Goal: Task Accomplishment & Management: Use online tool/utility

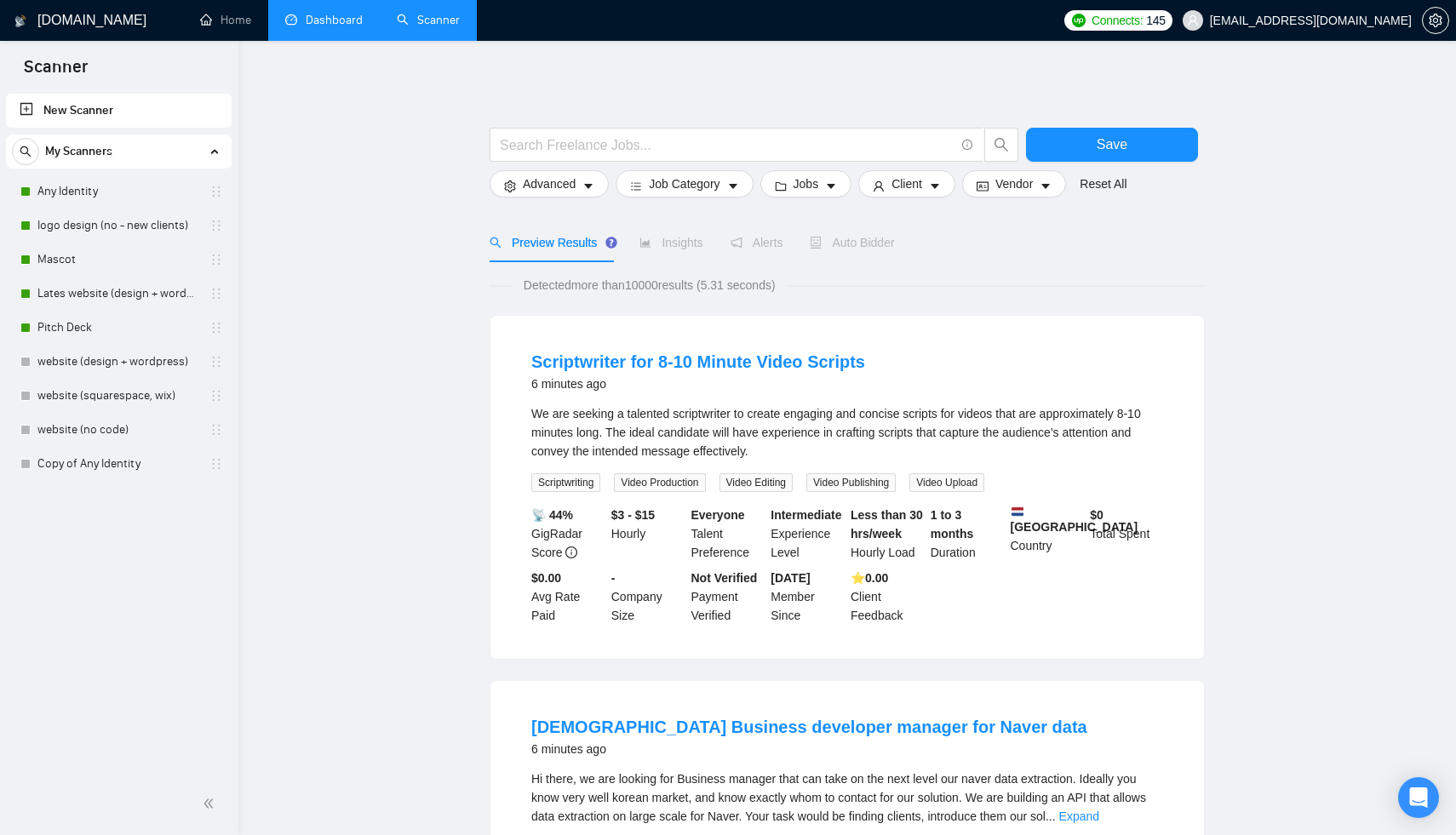
click at [294, 27] on link "Dashboard" at bounding box center [323, 20] width 77 height 15
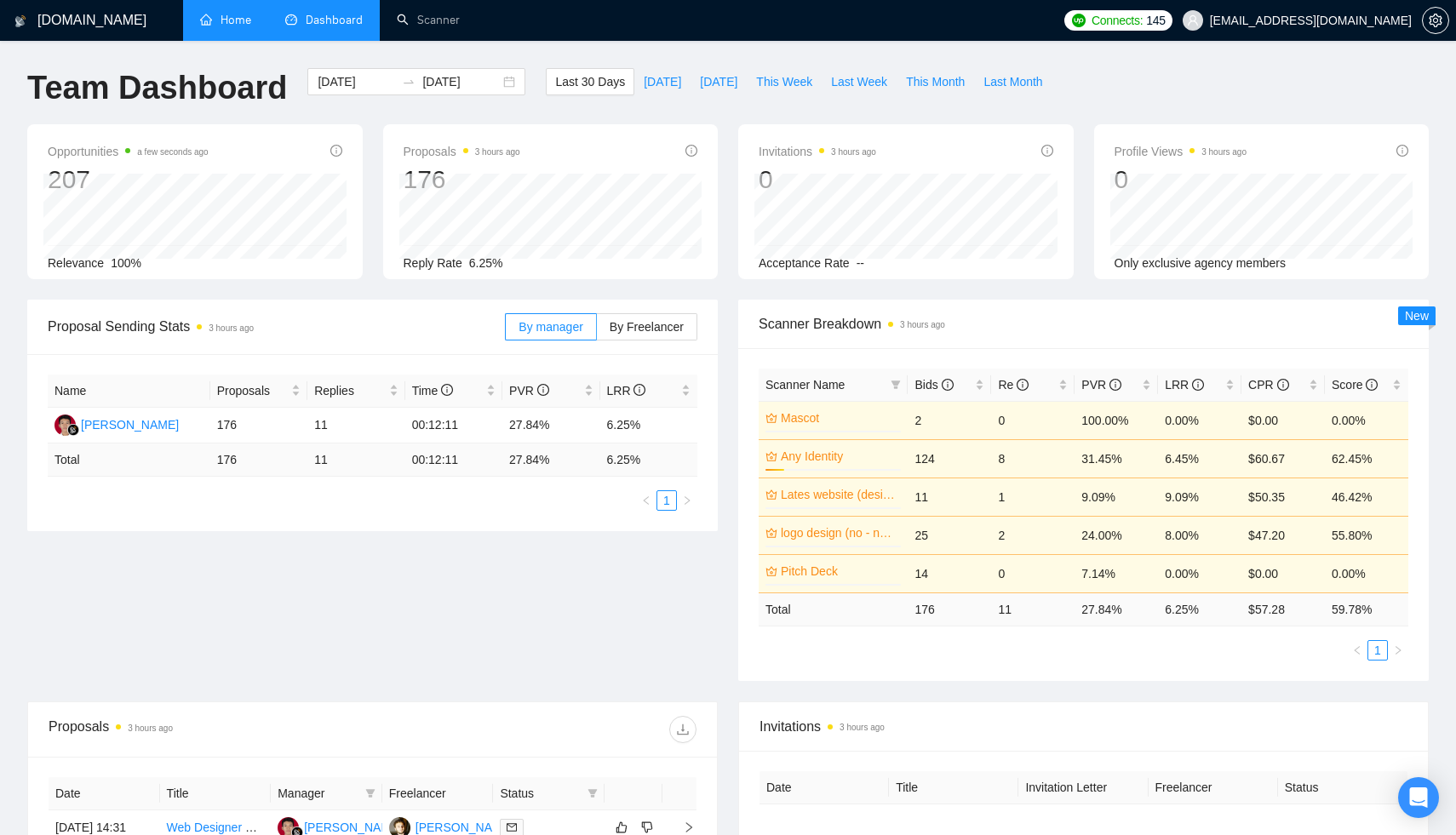
click at [215, 14] on link "Home" at bounding box center [225, 20] width 51 height 15
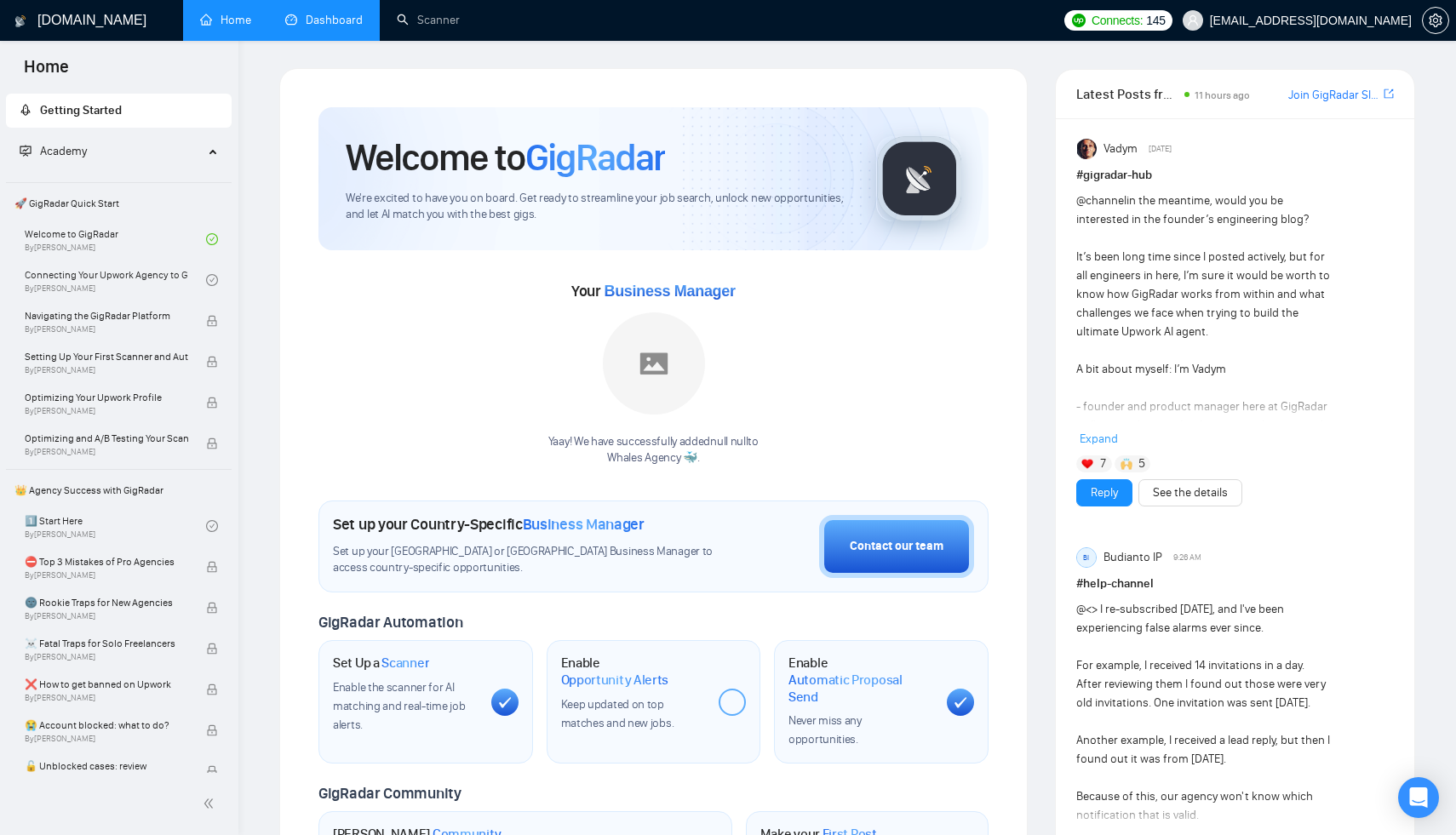
click at [85, 6] on h1 "[DOMAIN_NAME]" at bounding box center [91, 20] width 109 height 41
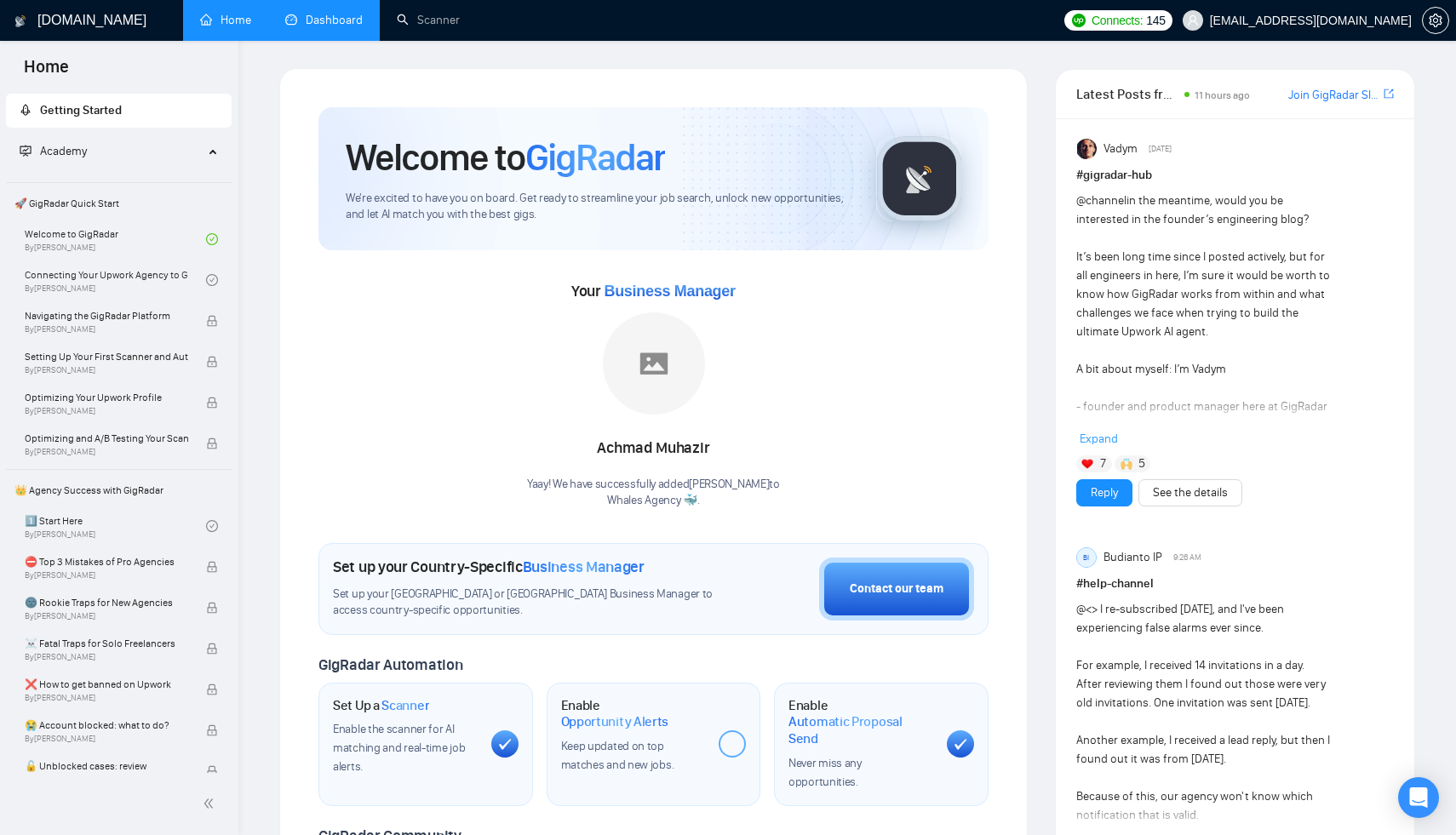
click at [343, 14] on link "Dashboard" at bounding box center [323, 20] width 77 height 15
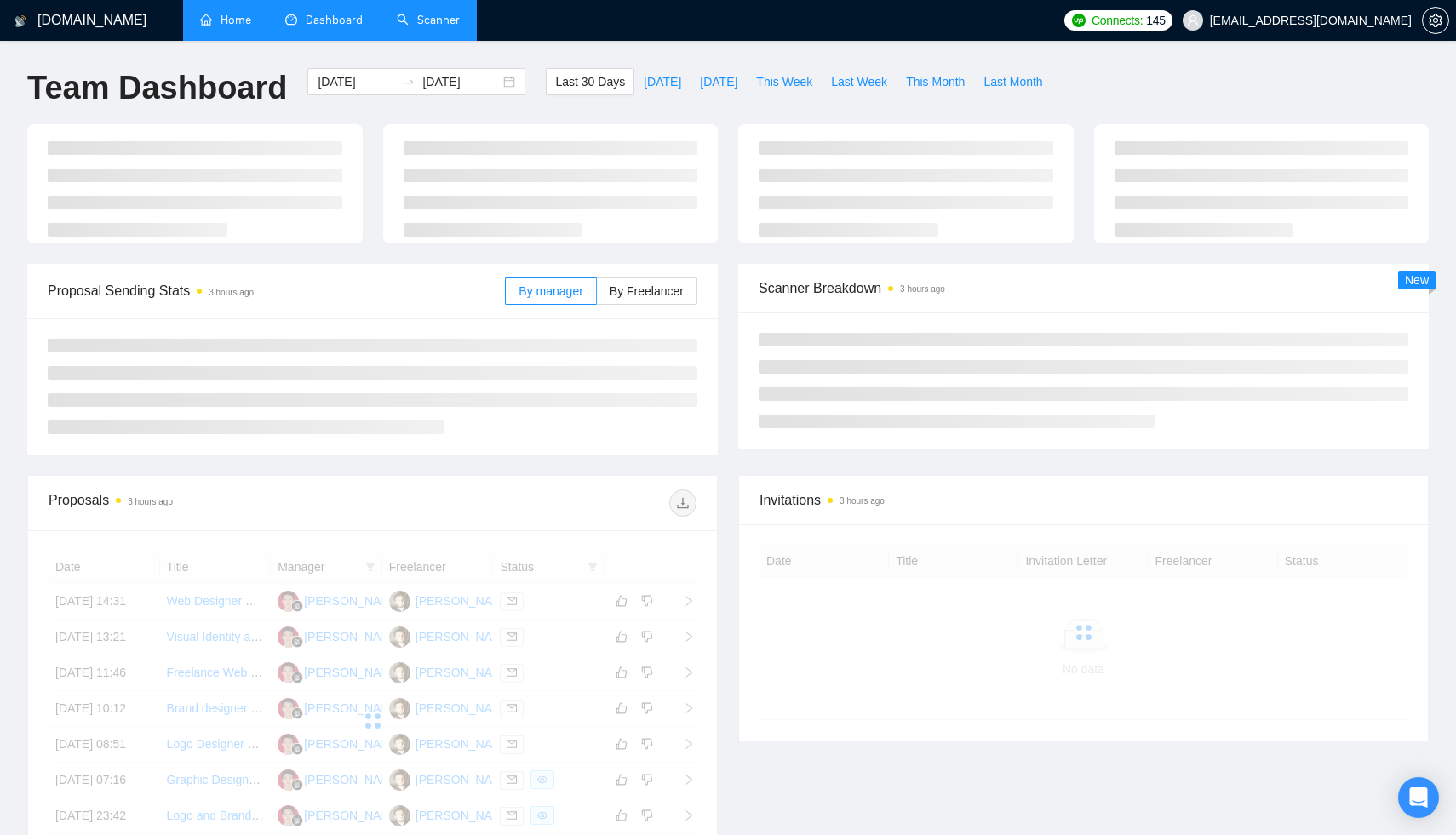
click at [428, 13] on link "Scanner" at bounding box center [428, 20] width 63 height 15
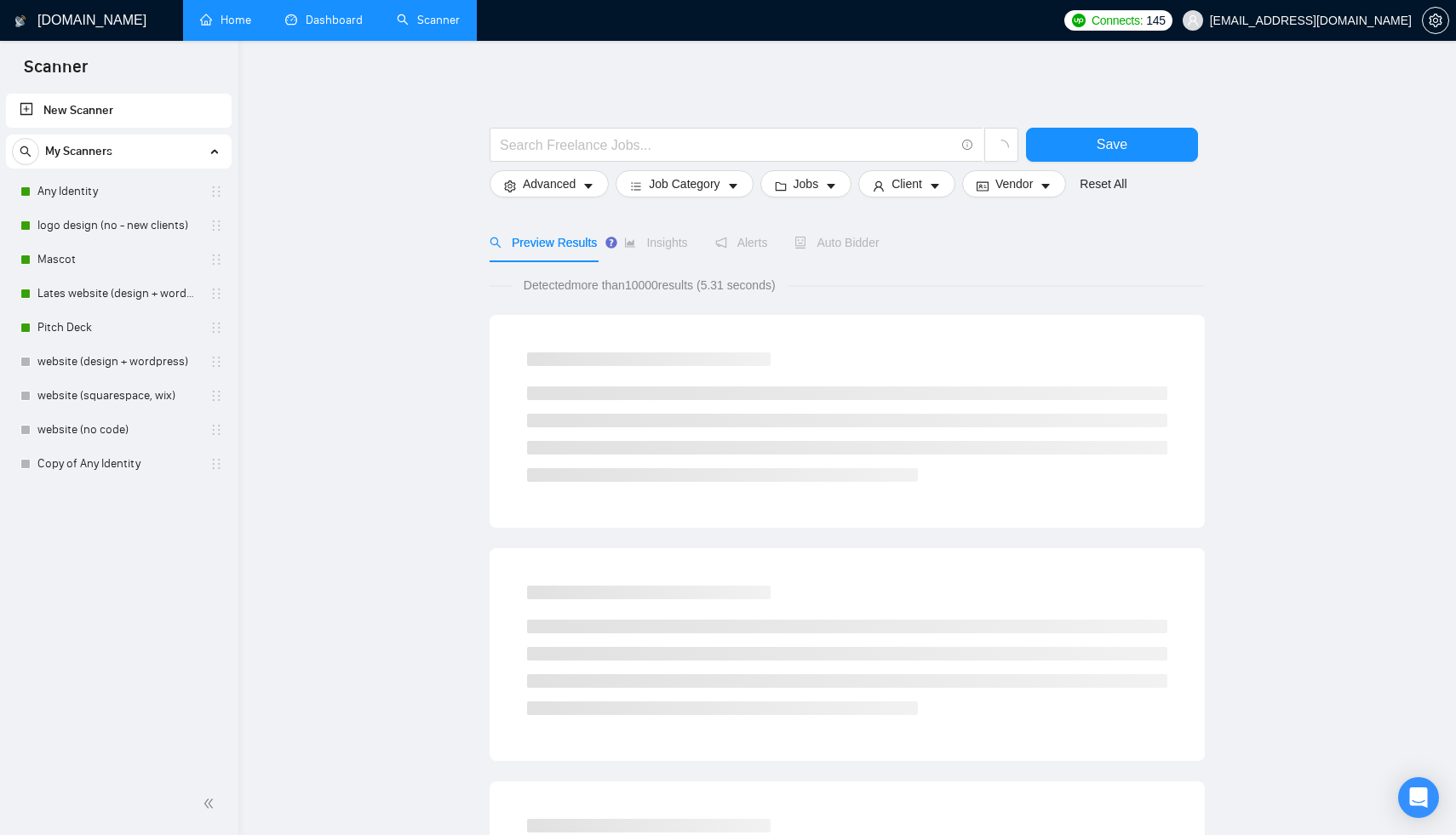
click at [363, 26] on link "Dashboard" at bounding box center [323, 20] width 77 height 15
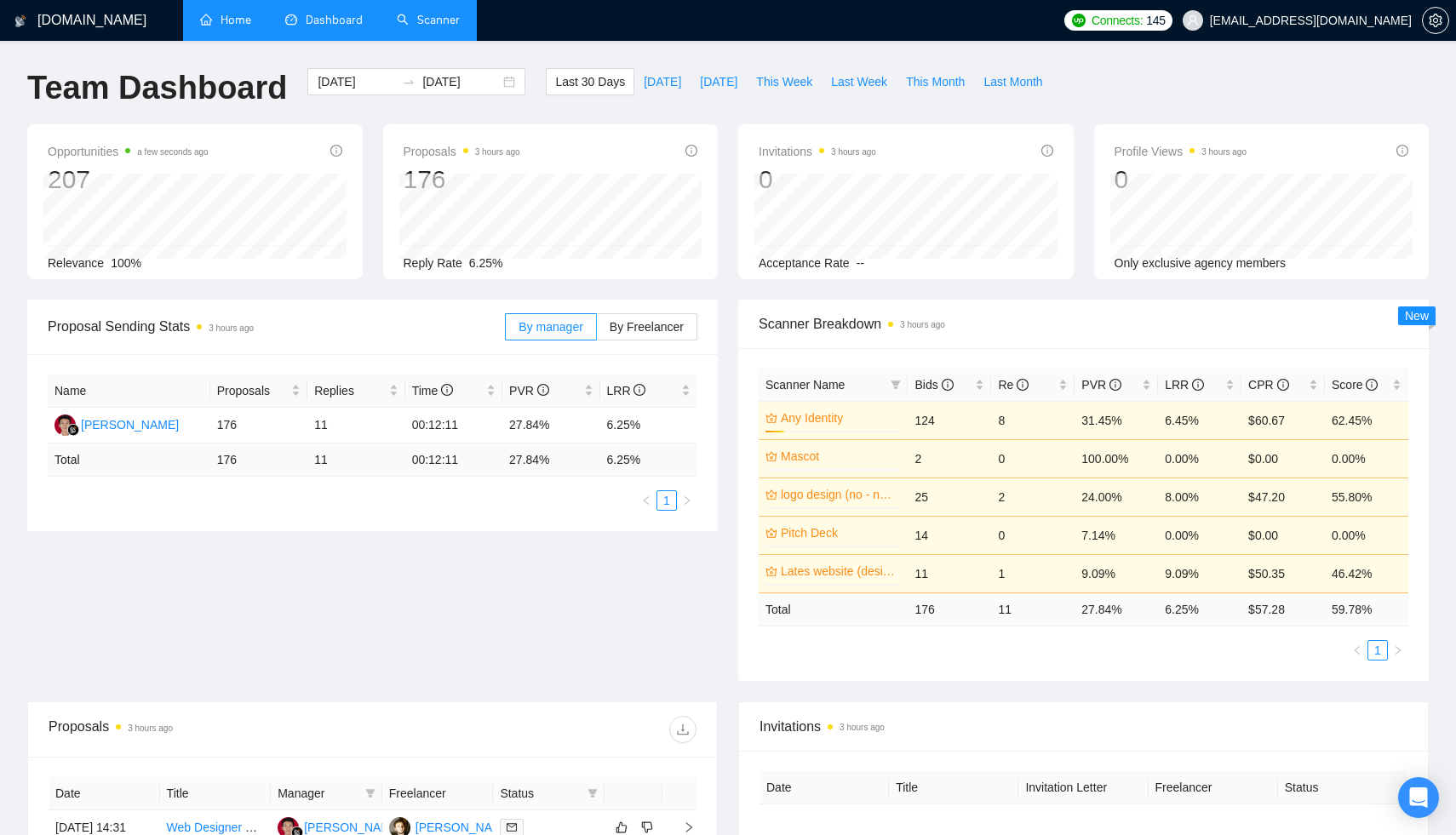
click at [221, 22] on link "Home" at bounding box center [225, 20] width 51 height 15
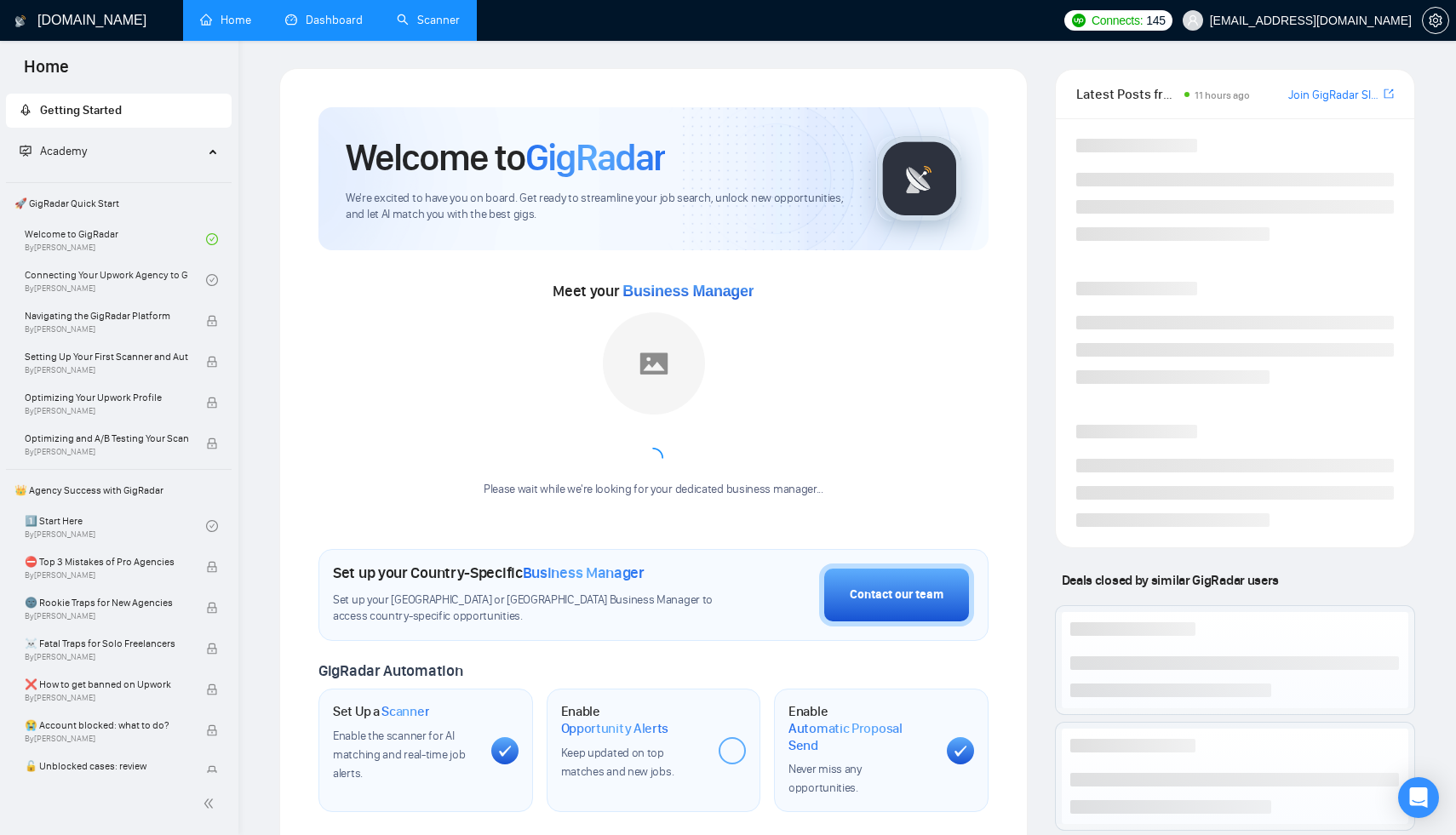
click at [330, 218] on div "Welcome to GigRadar We're excited to have you on board. Get ready to streamline…" at bounding box center [654, 179] width 670 height 143
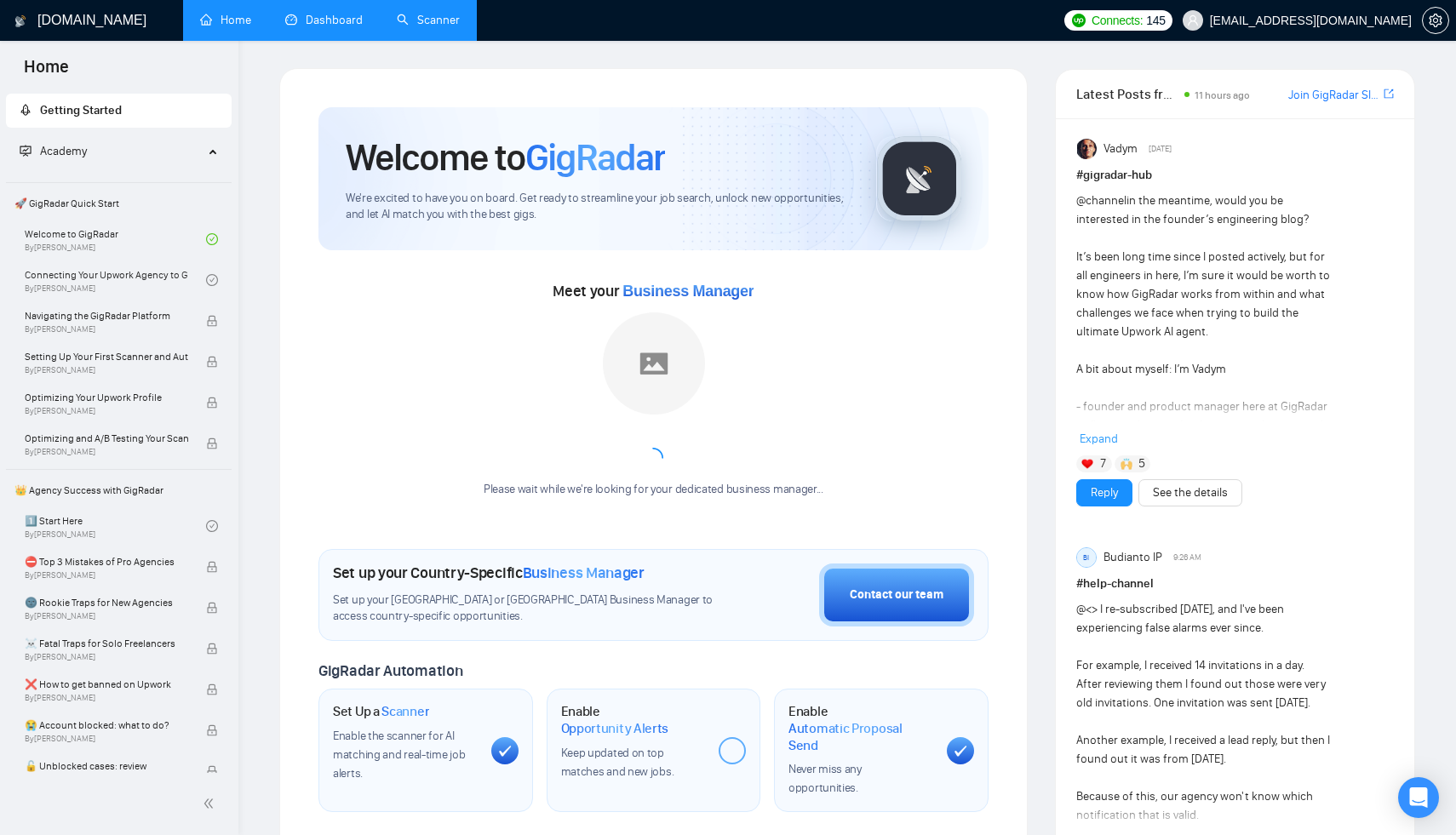
click at [441, 16] on link "Scanner" at bounding box center [428, 20] width 63 height 15
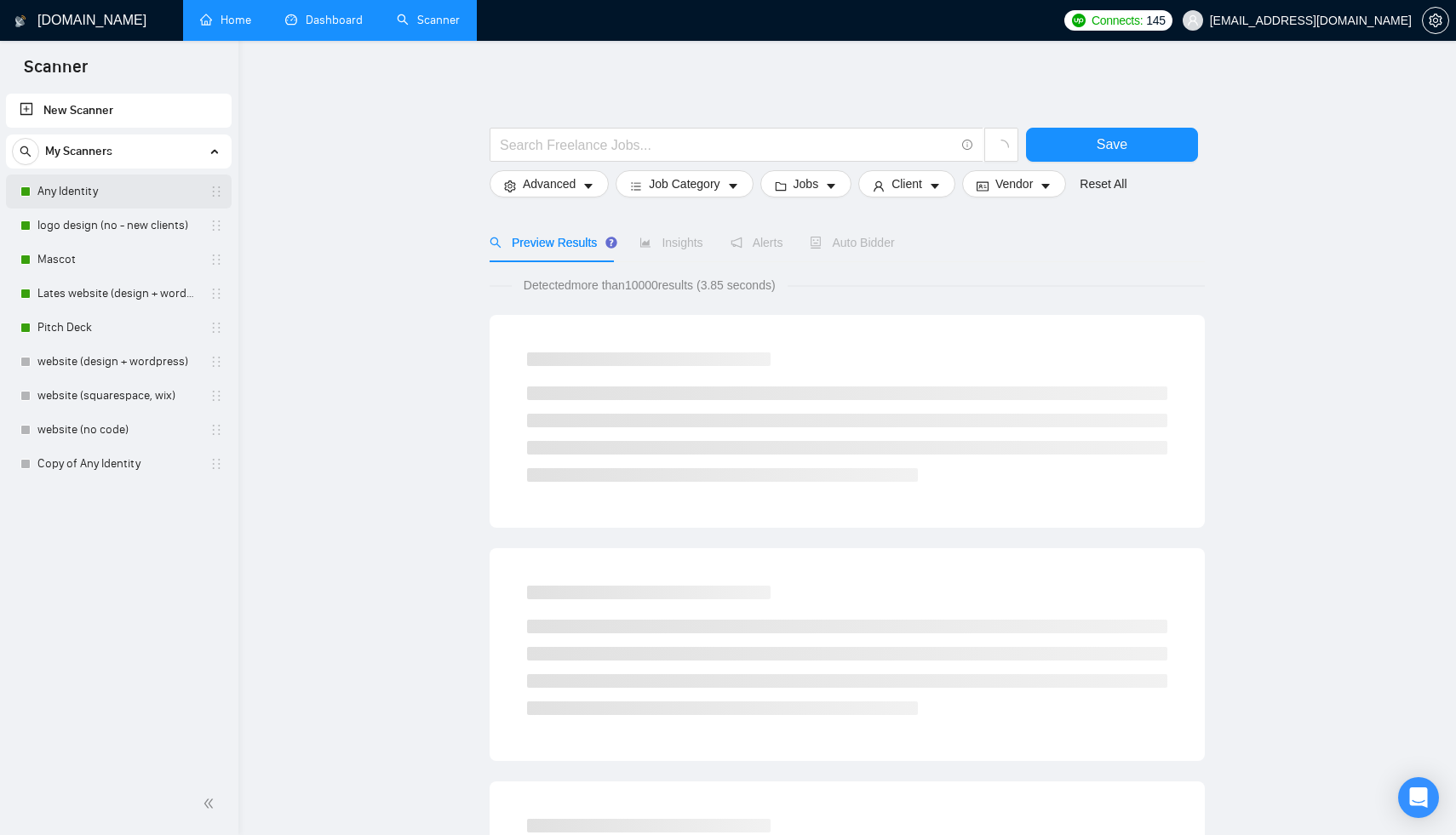
click at [130, 189] on link "Any Identity" at bounding box center [118, 192] width 162 height 34
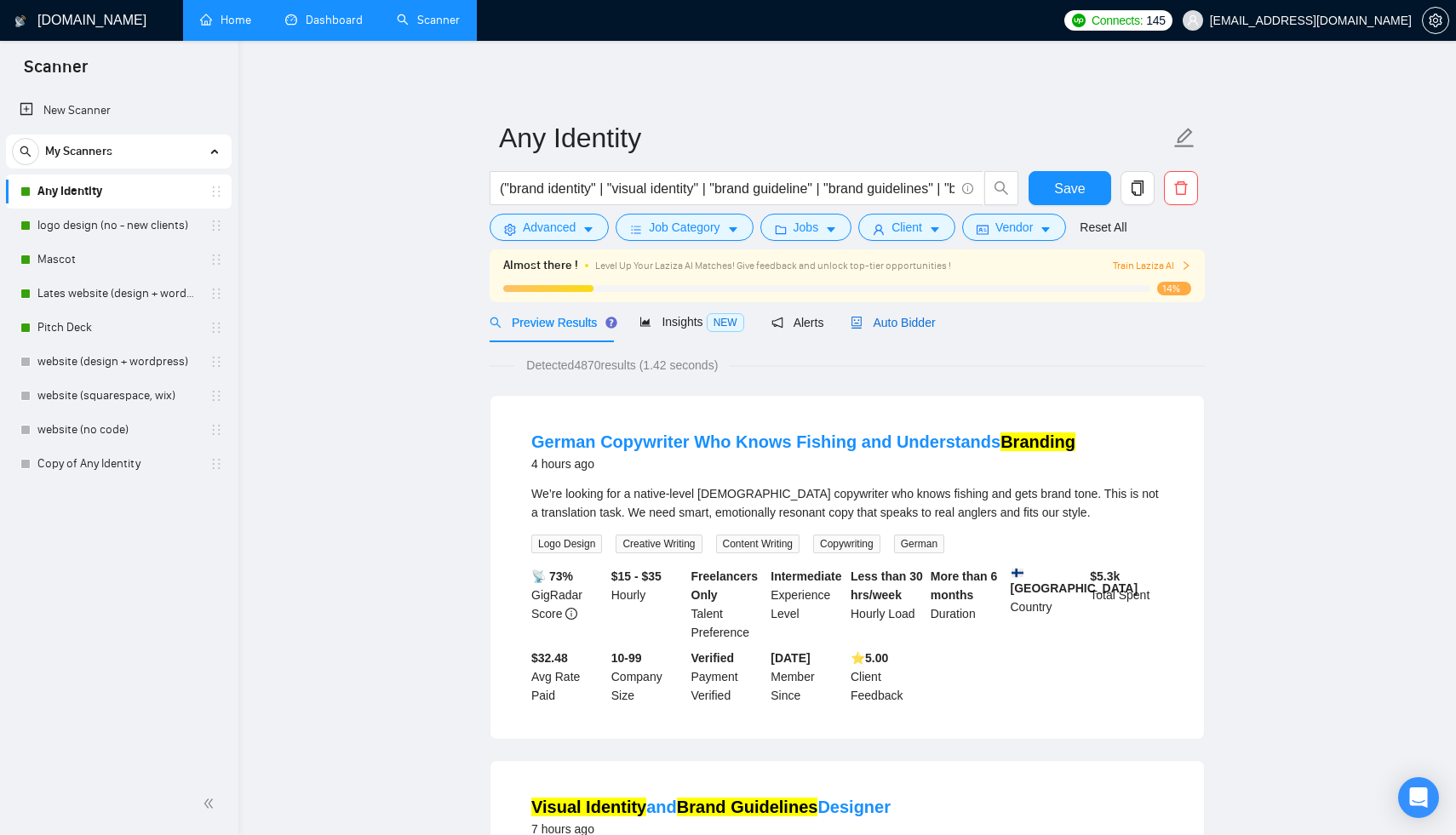
click at [887, 324] on span "Auto Bidder" at bounding box center [893, 322] width 85 height 14
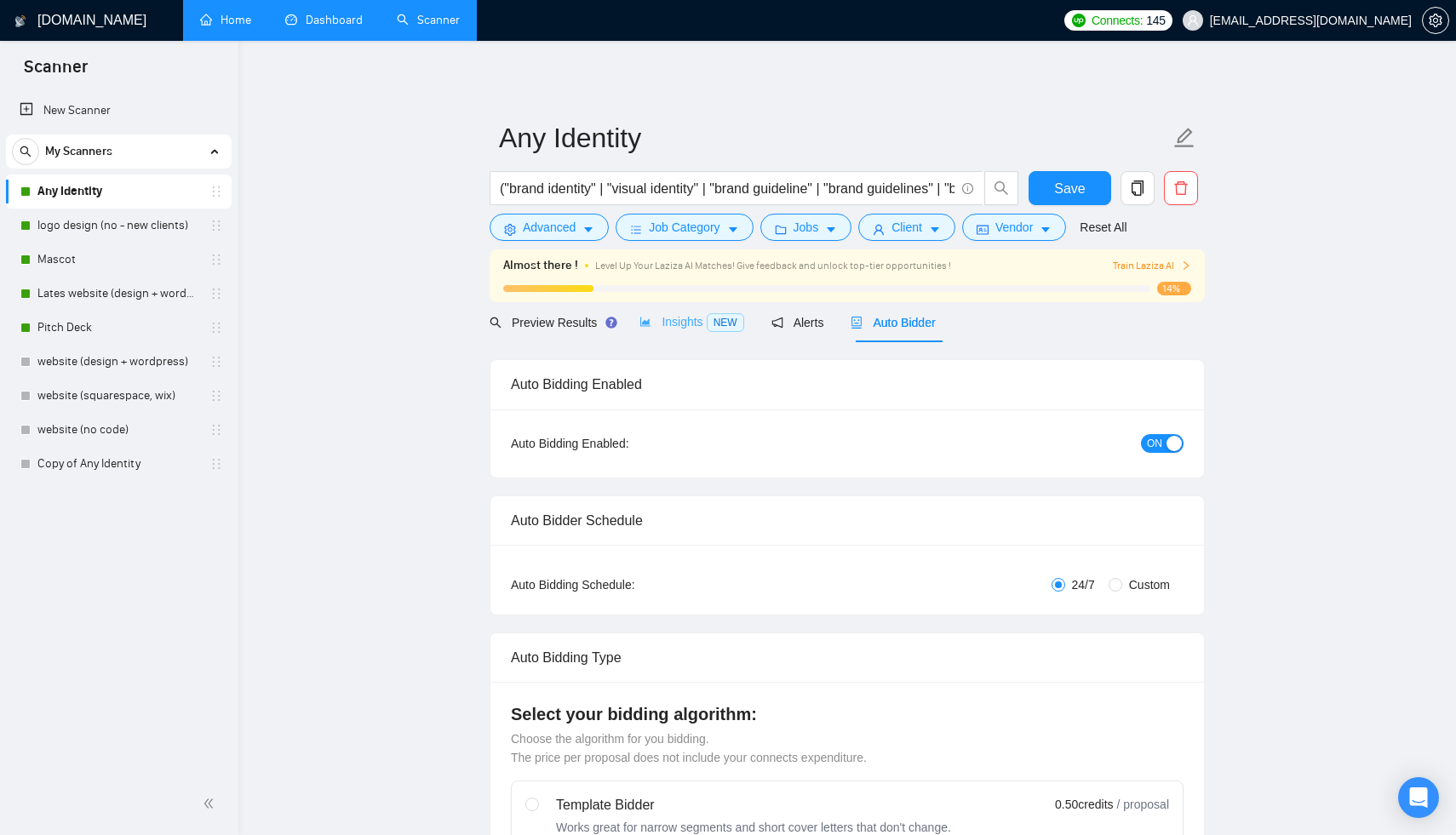
click at [674, 337] on div "Insights NEW" at bounding box center [692, 322] width 104 height 40
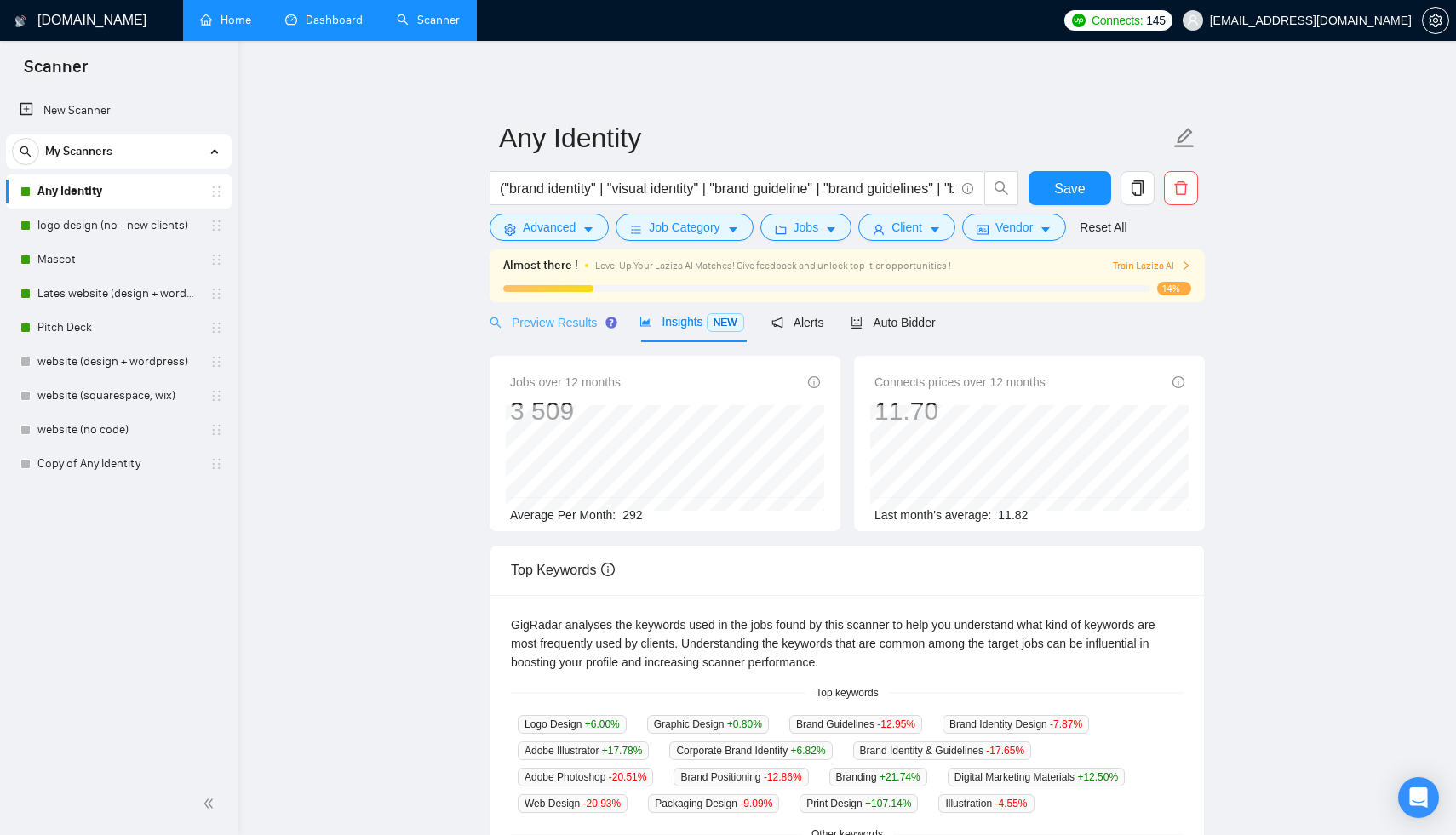
click at [568, 332] on div "Preview Results" at bounding box center [551, 322] width 123 height 40
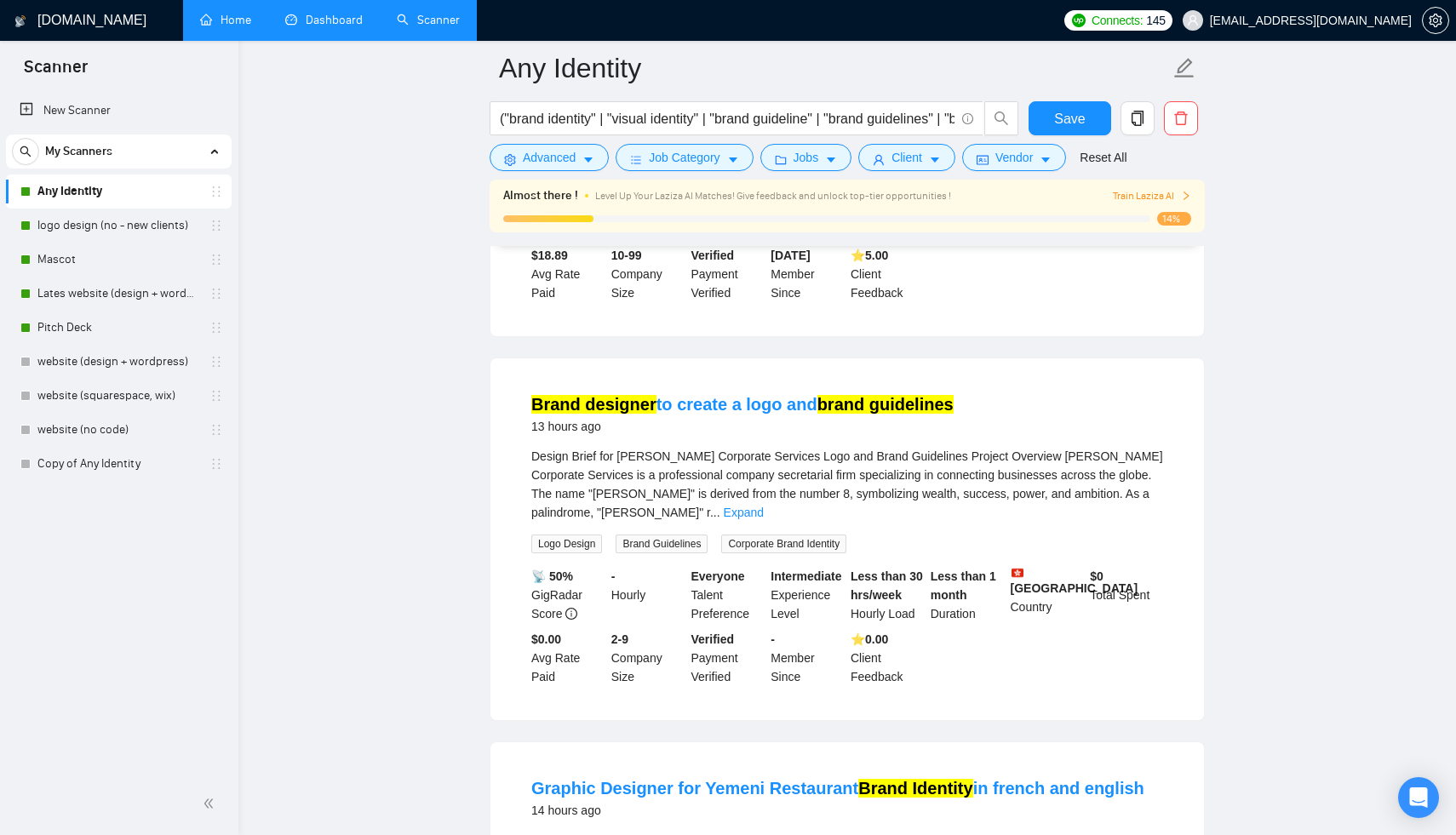
scroll to position [786, 0]
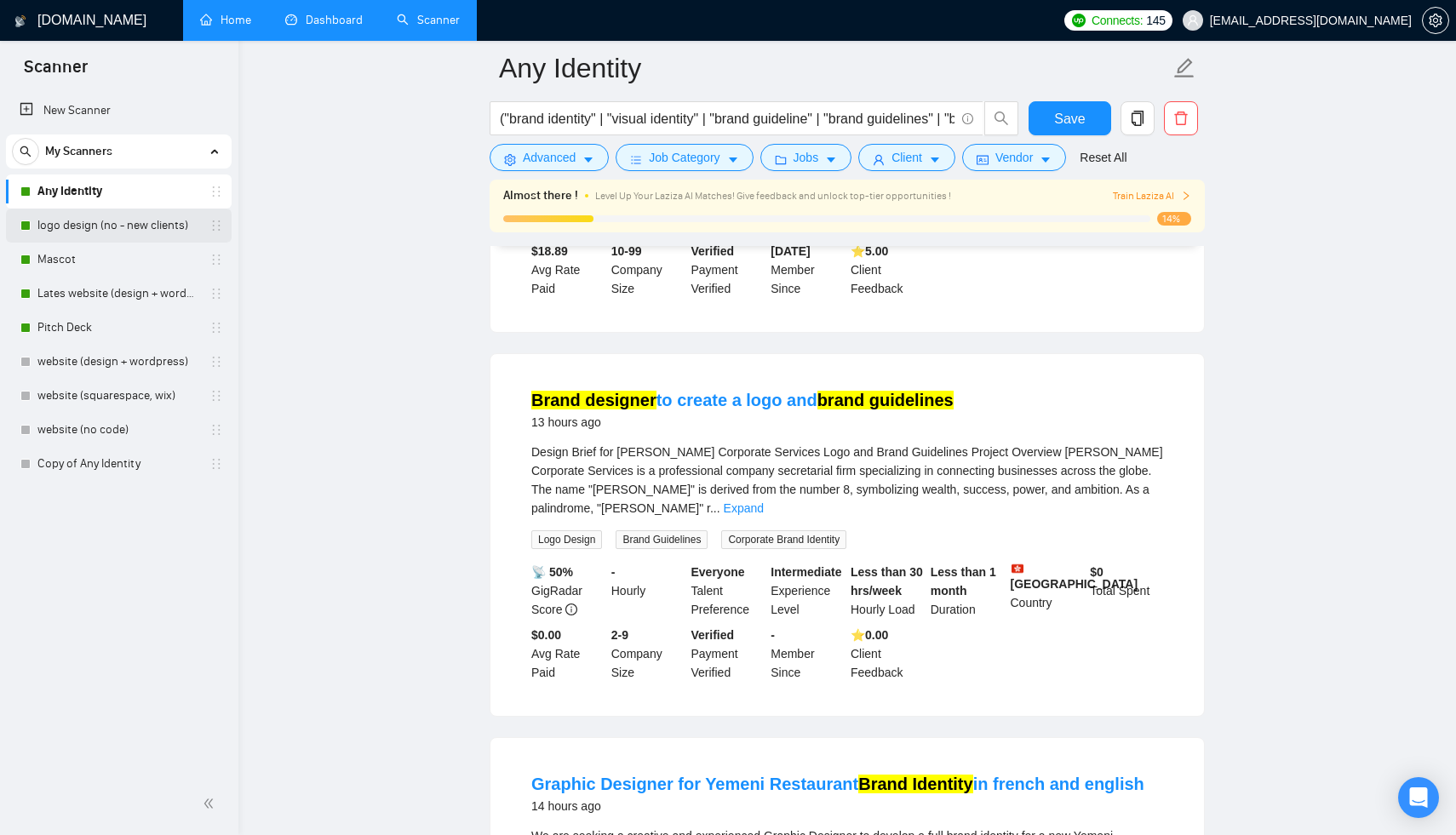
click at [105, 223] on link "logo design (no - new clients)" at bounding box center [118, 225] width 162 height 34
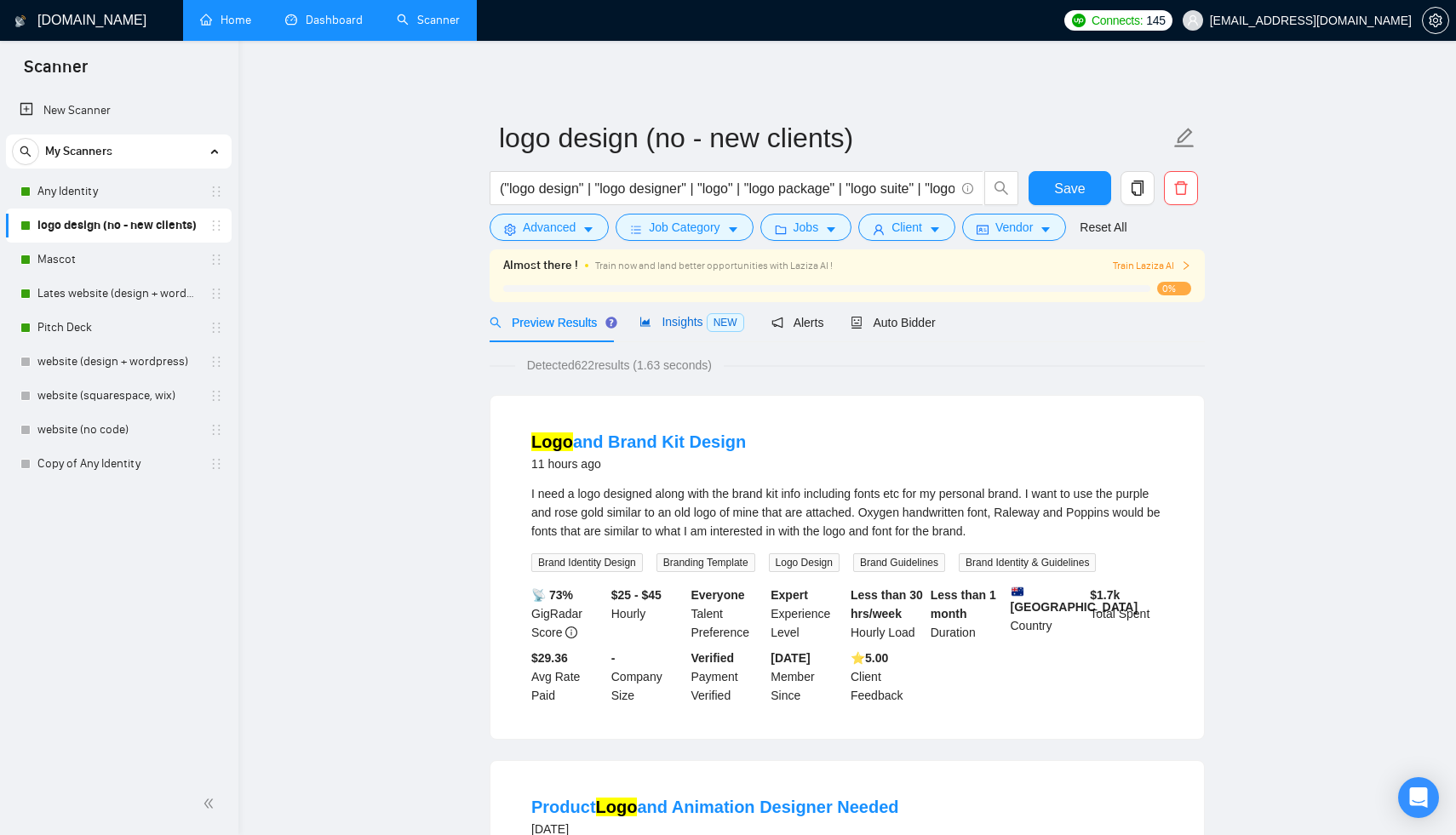
click at [720, 313] on div "Insights NEW" at bounding box center [692, 322] width 104 height 20
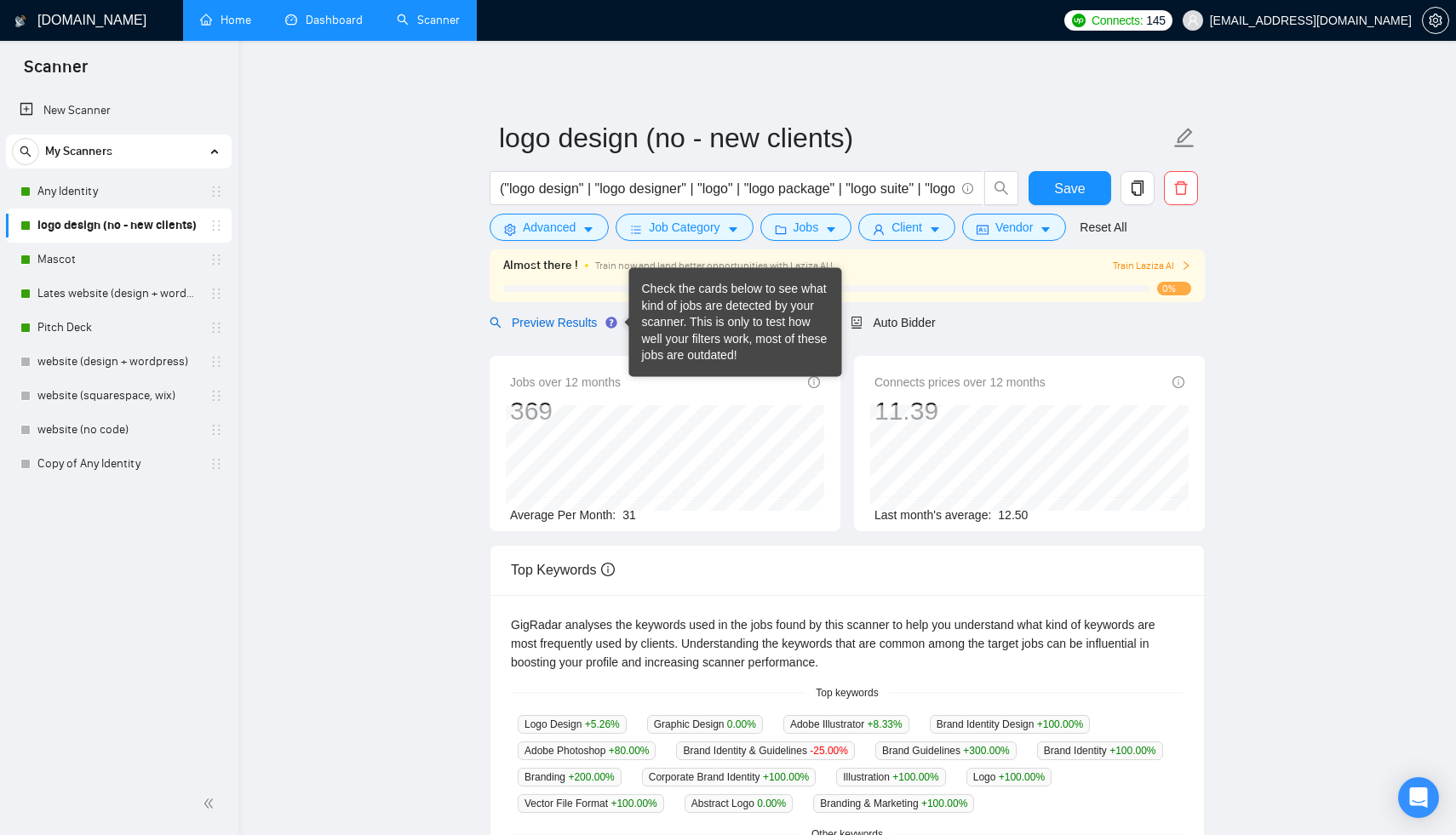
click at [593, 330] on div "Preview Results" at bounding box center [551, 323] width 123 height 19
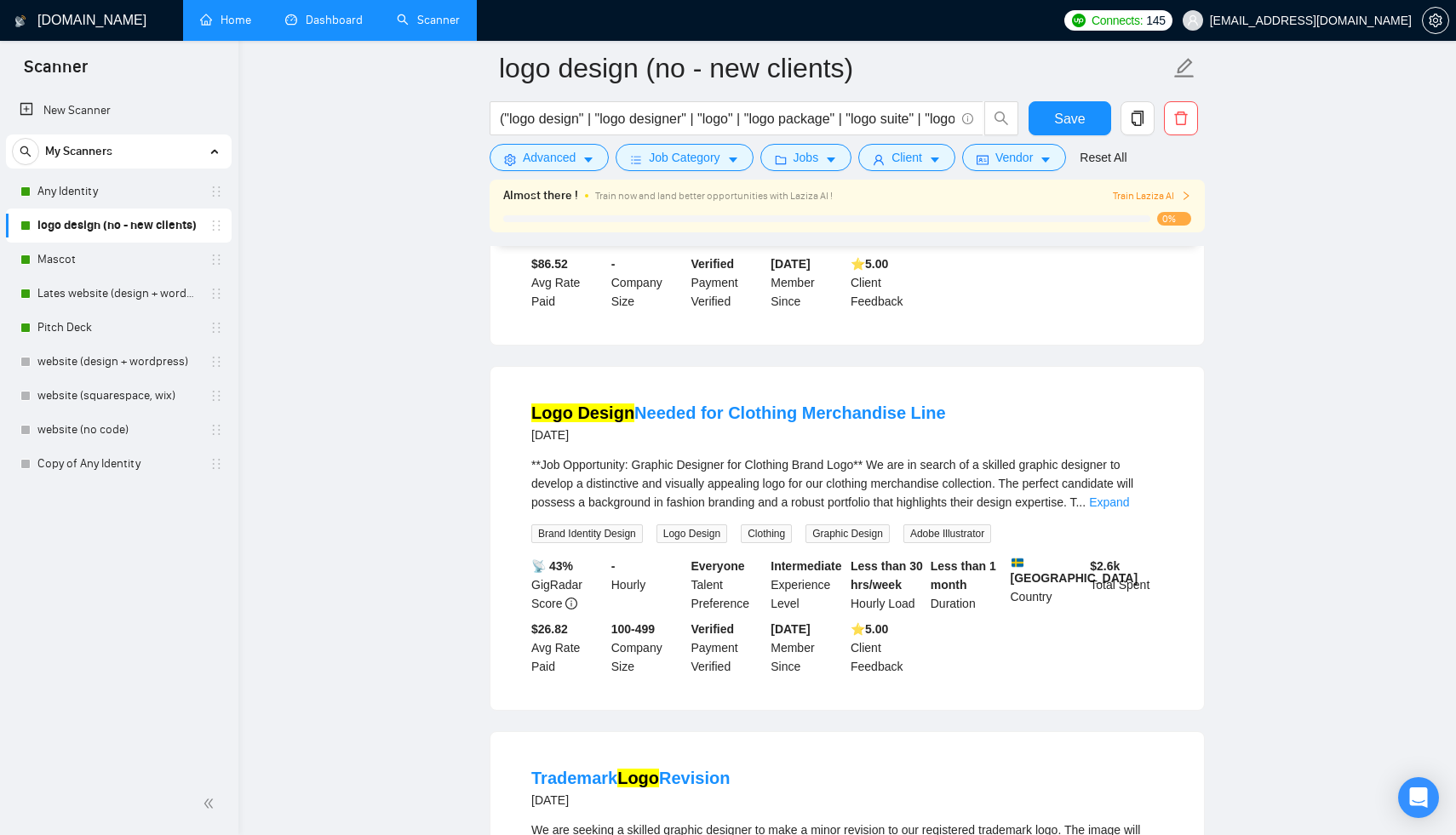
scroll to position [1895, 0]
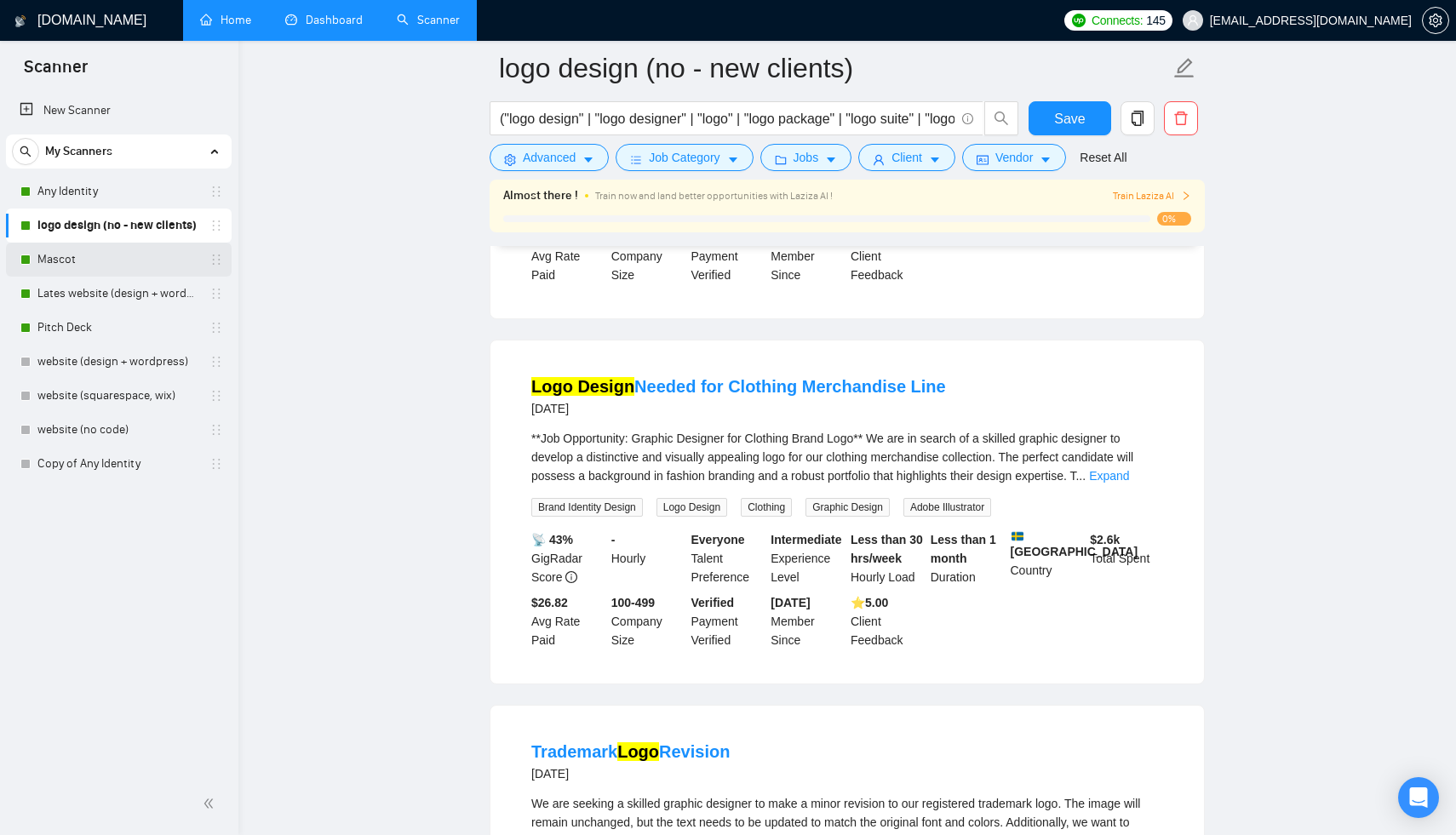
click at [126, 249] on link "Mascot" at bounding box center [118, 260] width 162 height 34
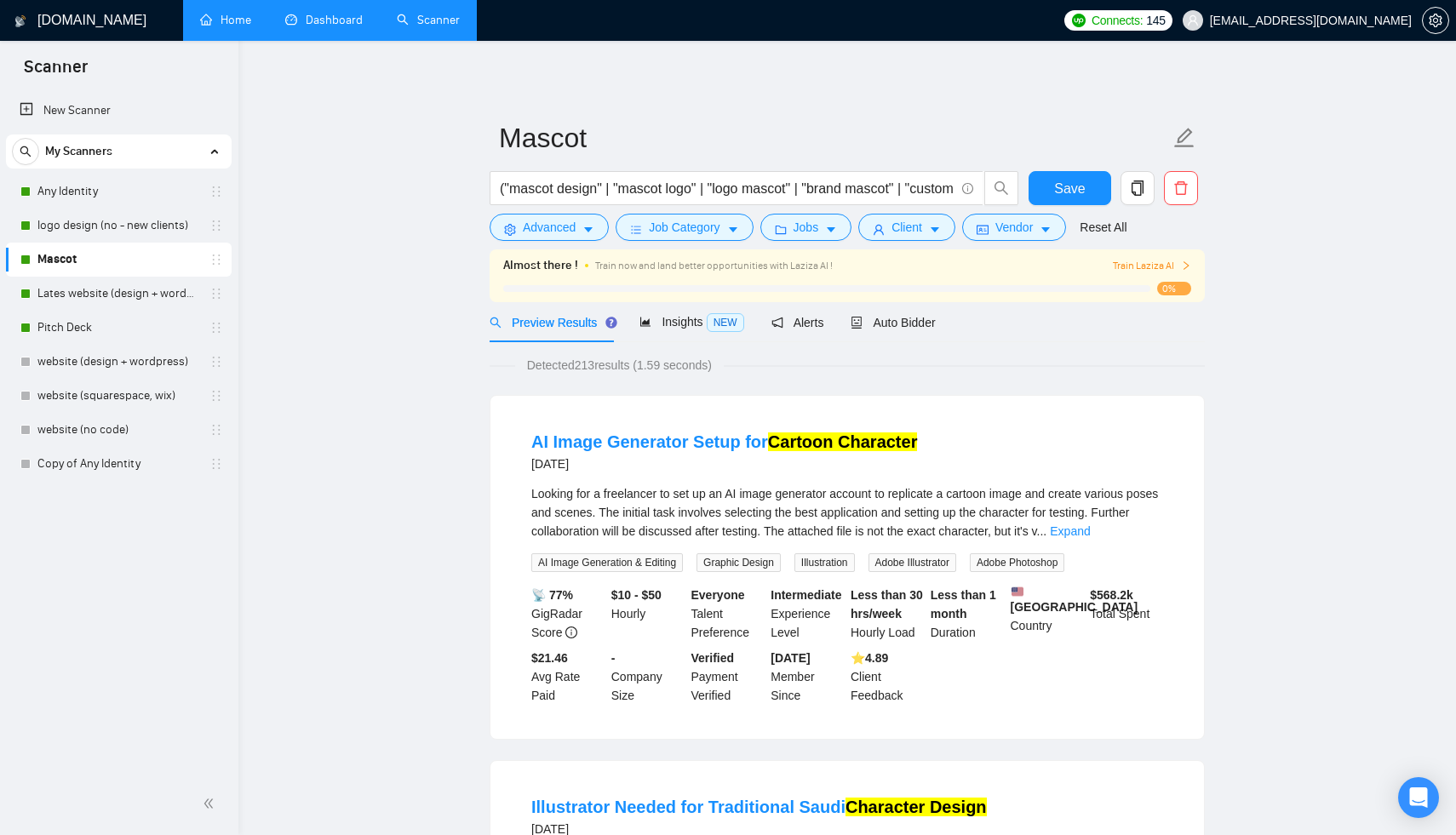
click at [88, 23] on h1 "[DOMAIN_NAME]" at bounding box center [91, 20] width 109 height 41
